Goal: Transaction & Acquisition: Book appointment/travel/reservation

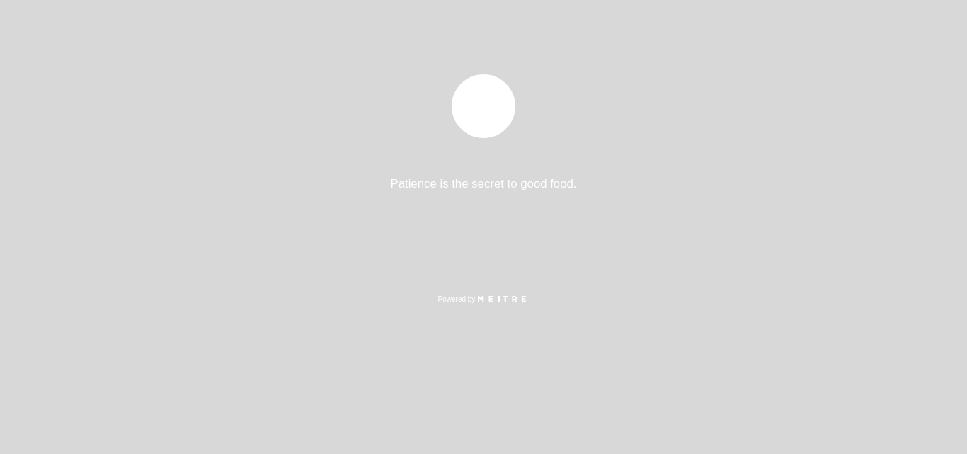
select select "es"
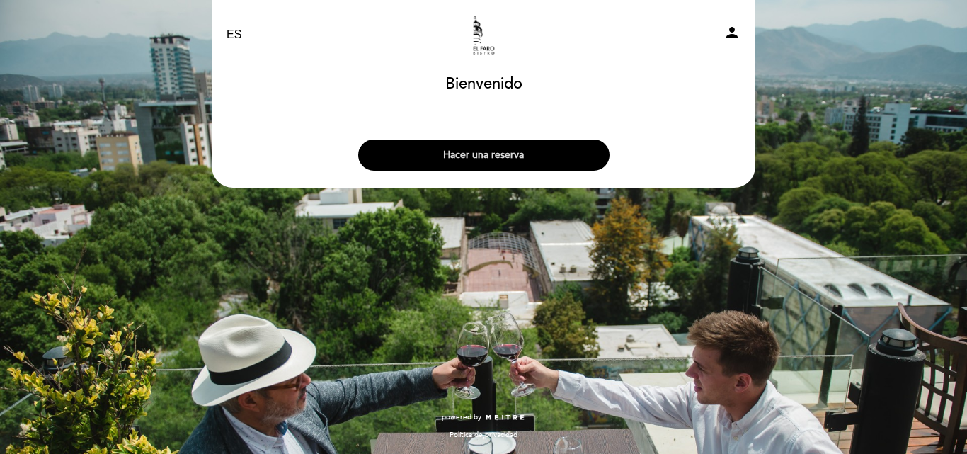
click at [491, 160] on button "Hacer una reserva" at bounding box center [483, 154] width 251 height 31
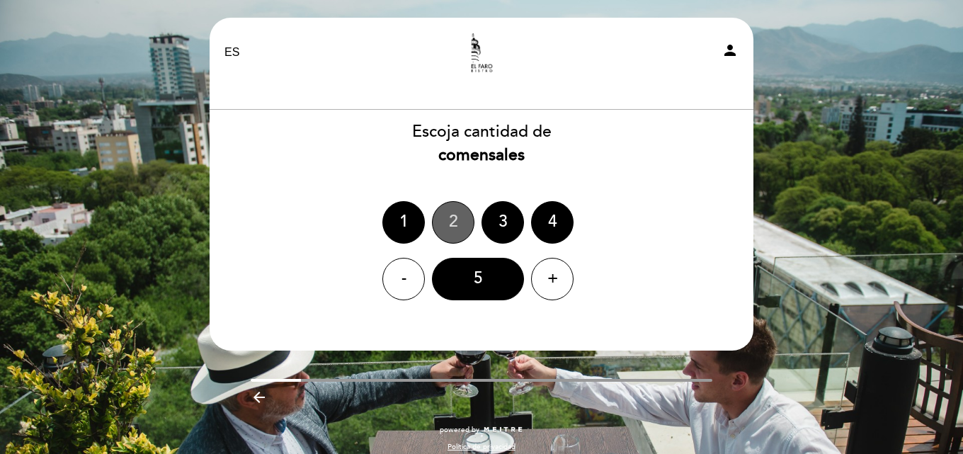
click at [451, 220] on div "2" at bounding box center [453, 222] width 42 height 42
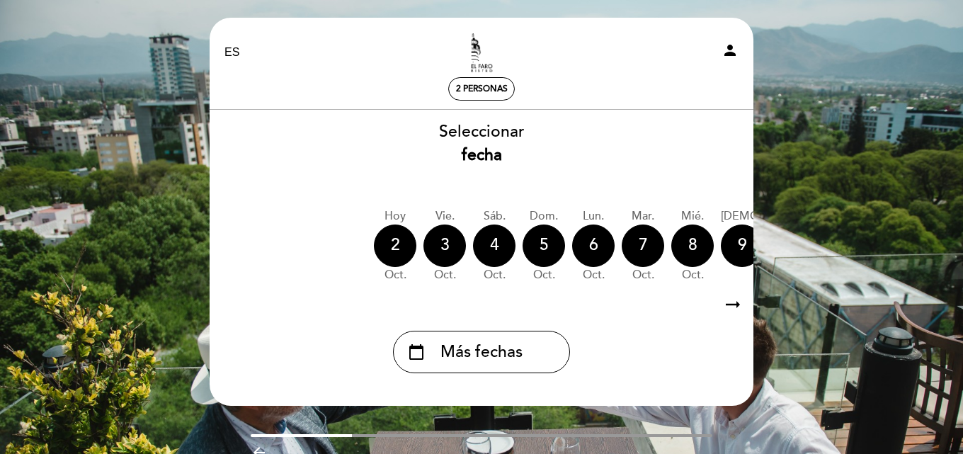
click at [734, 302] on icon "arrow_right_alt" at bounding box center [732, 305] width 21 height 30
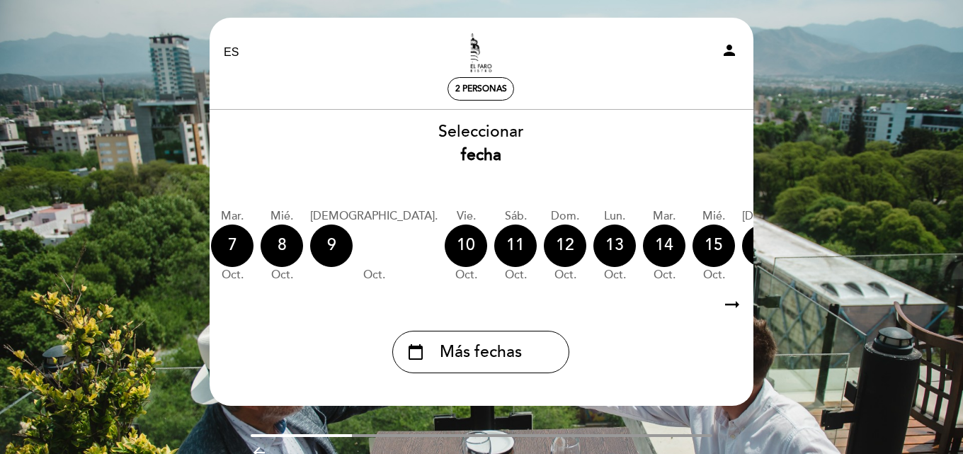
scroll to position [0, 413]
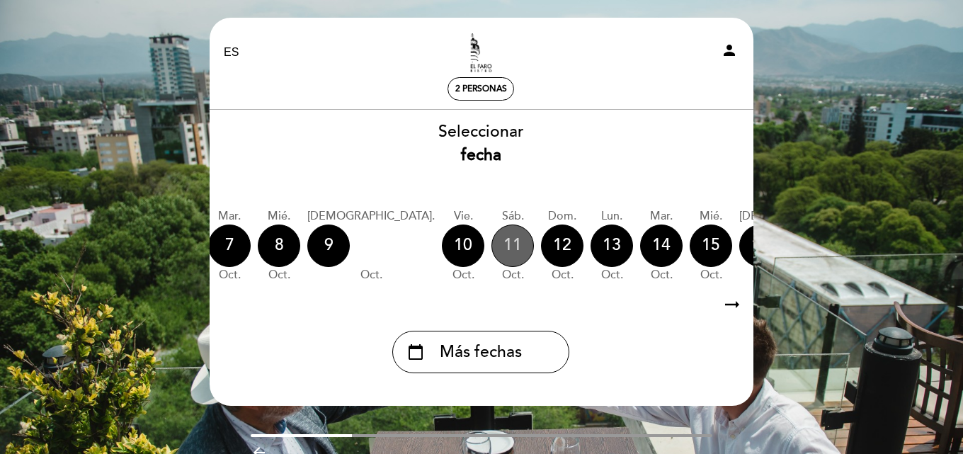
click at [491, 258] on div "11" at bounding box center [512, 245] width 42 height 42
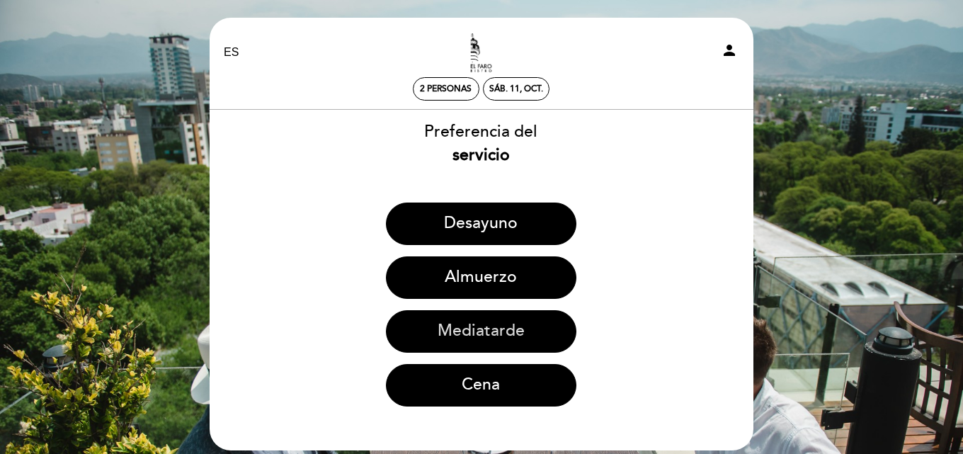
click at [503, 343] on button "Mediatarde" at bounding box center [481, 331] width 190 height 42
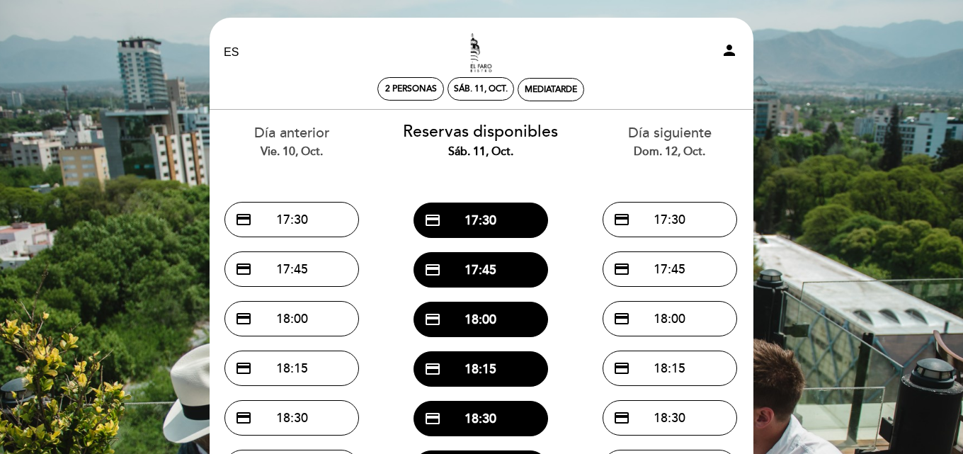
drag, startPoint x: 964, startPoint y: 25, endPoint x: 963, endPoint y: 59, distance: 34.0
click at [963, 60] on html "EN ES PT El Faro Bistro person 2 personas sáb. 11, oct. Mediatarde [GEOGRAPHIC_…" at bounding box center [481, 352] width 963 height 704
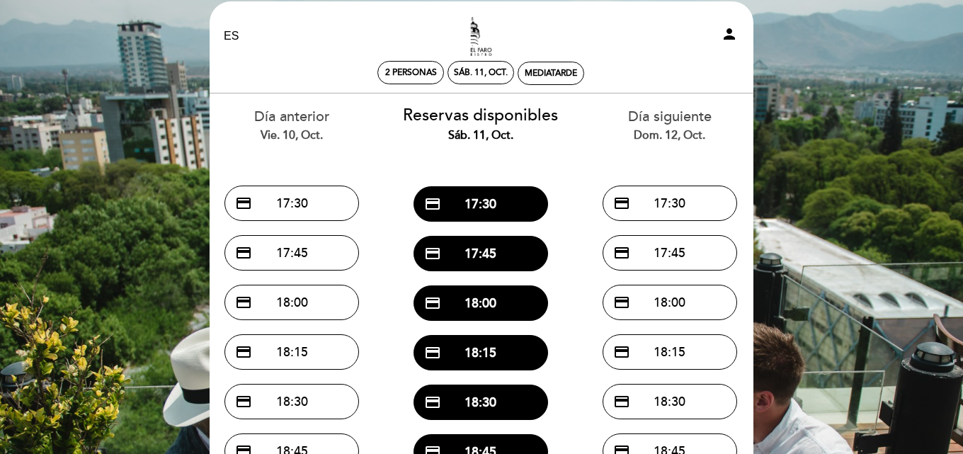
scroll to position [18, 0]
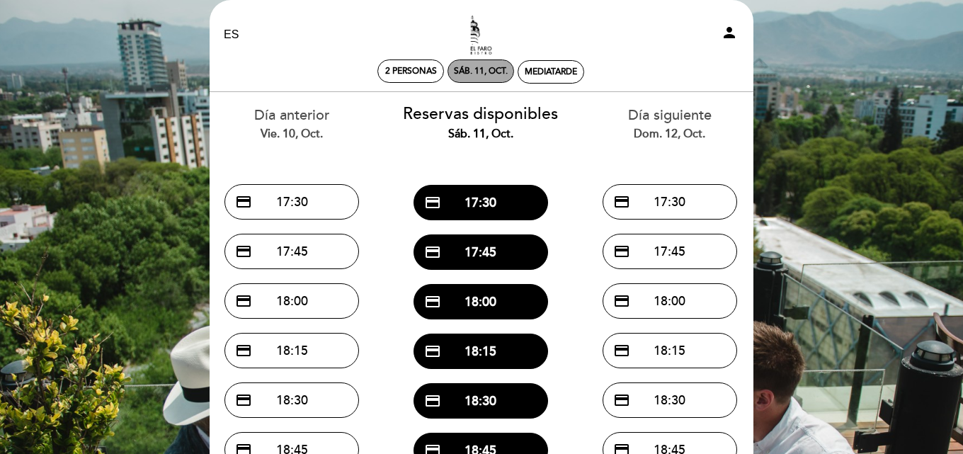
click at [484, 71] on div "sáb. 11, oct." at bounding box center [481, 71] width 54 height 11
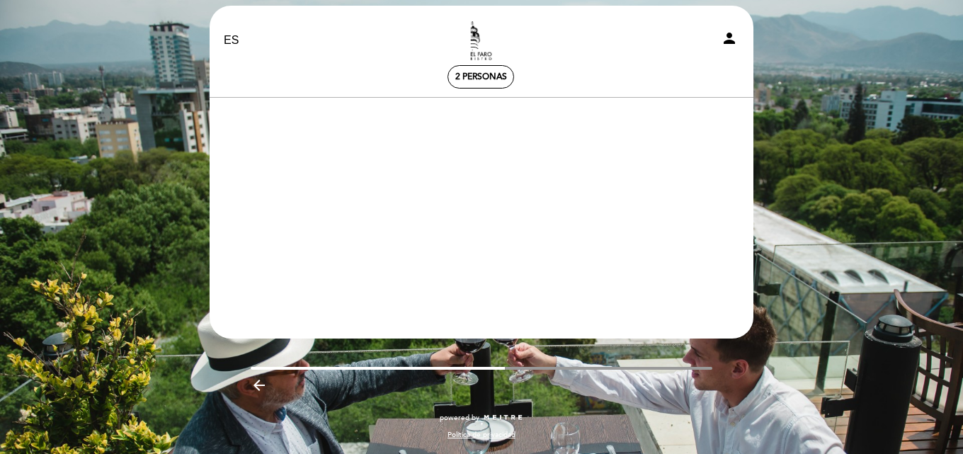
scroll to position [12, 0]
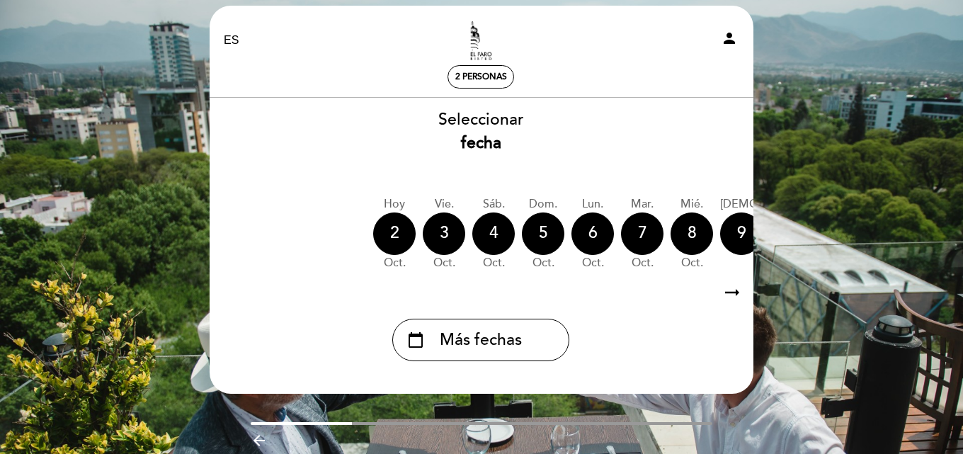
click at [733, 297] on icon "arrow_right_alt" at bounding box center [731, 293] width 21 height 30
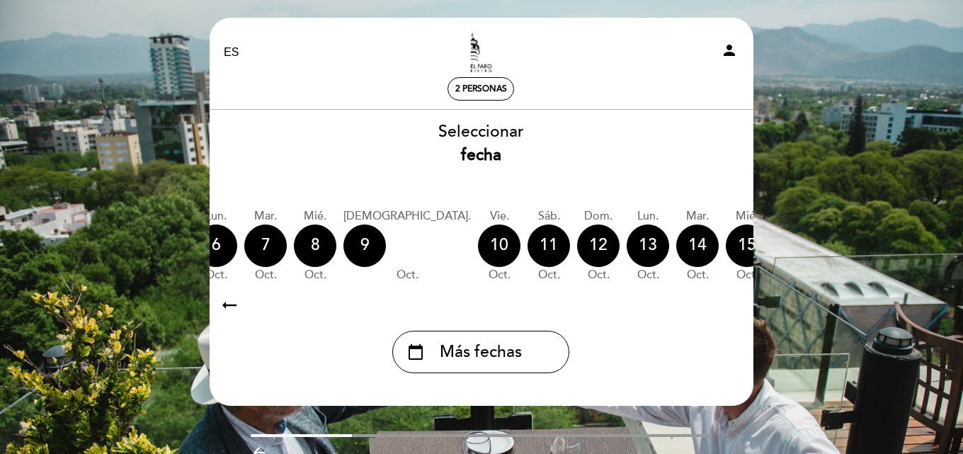
scroll to position [0, 413]
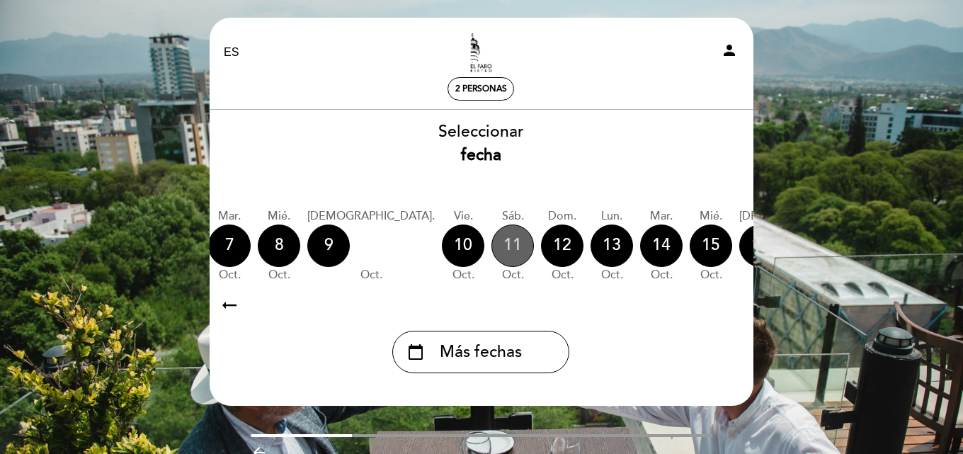
click at [491, 250] on div "11" at bounding box center [512, 245] width 42 height 42
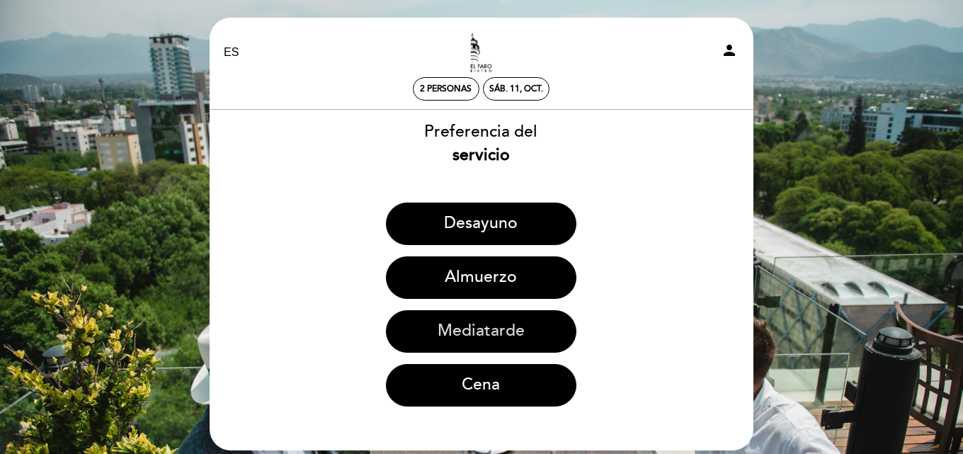
click at [514, 335] on button "Mediatarde" at bounding box center [481, 331] width 190 height 42
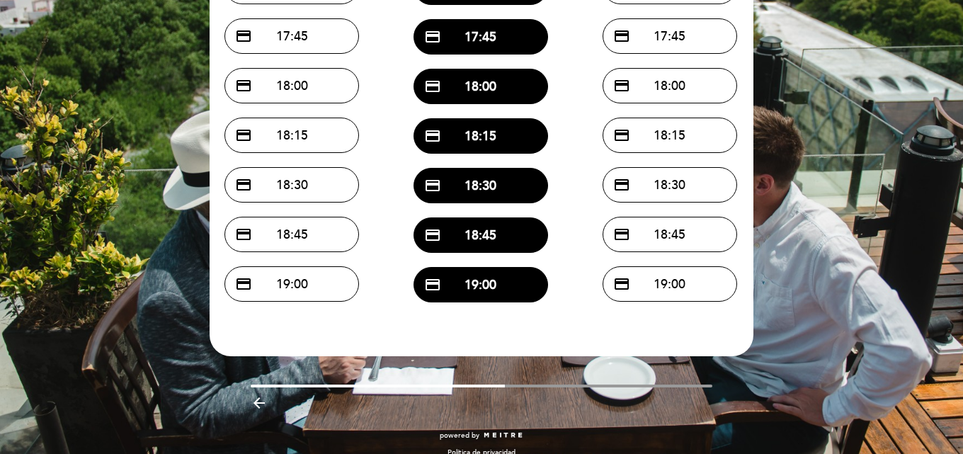
scroll to position [231, 0]
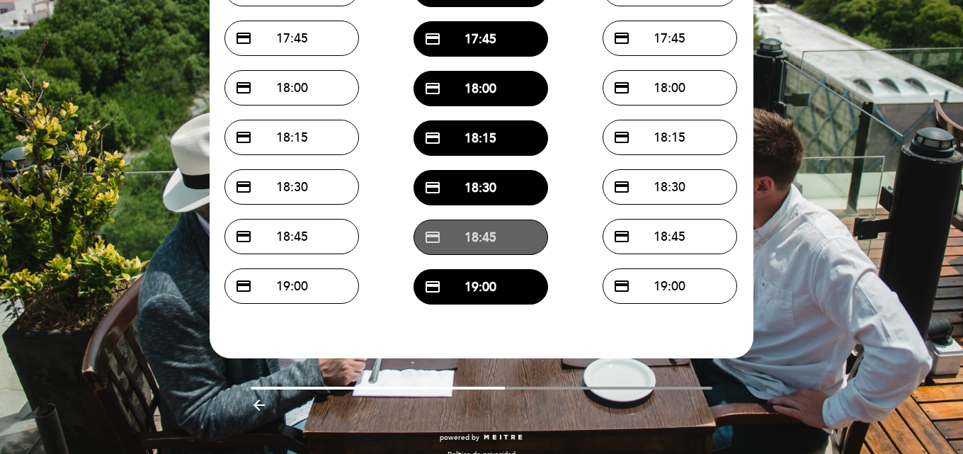
click at [500, 244] on button "credit_card 18:45" at bounding box center [480, 236] width 135 height 35
